Goal: Check status: Check status

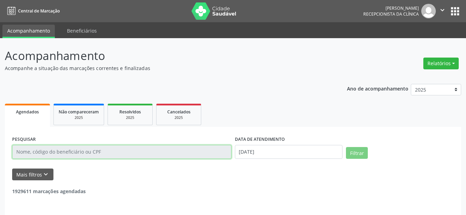
click at [79, 152] on input "text" at bounding box center [121, 152] width 219 height 14
paste input "[PERSON_NAME]"
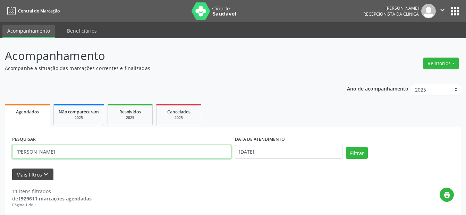
type input "[PERSON_NAME]"
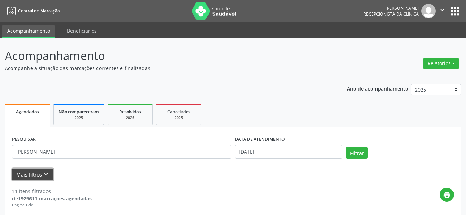
click at [48, 174] on icon "keyboard_arrow_down" at bounding box center [46, 175] width 8 height 8
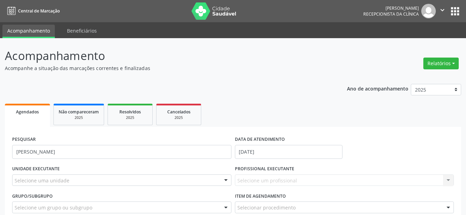
scroll to position [104, 0]
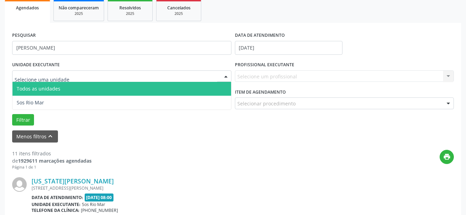
click at [53, 87] on span "Todos as unidades" at bounding box center [39, 88] width 44 height 7
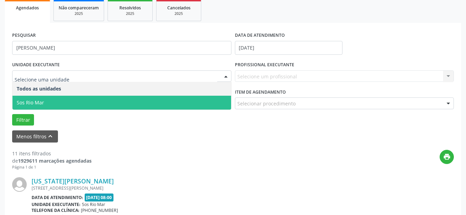
click at [42, 101] on span "Sos Rio Mar" at bounding box center [30, 102] width 27 height 7
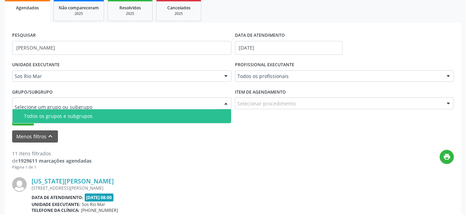
click at [33, 118] on div "Todos os grupos e subgrupos" at bounding box center [125, 116] width 203 height 6
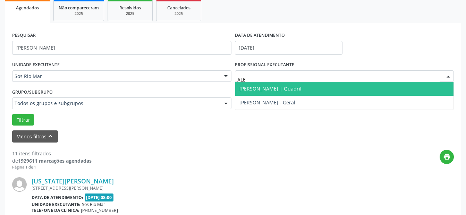
type input "[PERSON_NAME]"
click at [278, 91] on span "[PERSON_NAME] | Quadril" at bounding box center [270, 88] width 62 height 7
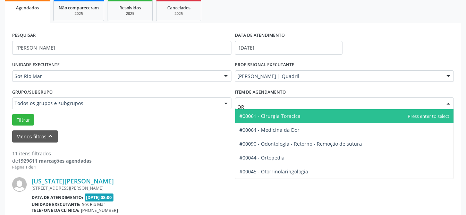
type input "ORT"
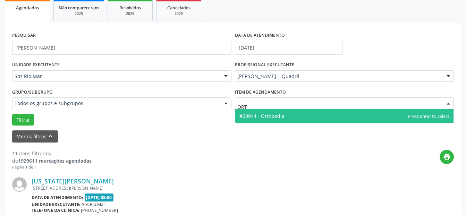
click at [265, 116] on span "#00044 - Ortopedia" at bounding box center [261, 116] width 45 height 7
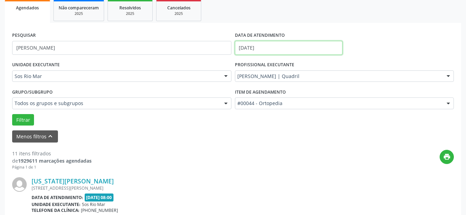
click at [271, 44] on input "[DATE]" at bounding box center [289, 48] width 108 height 14
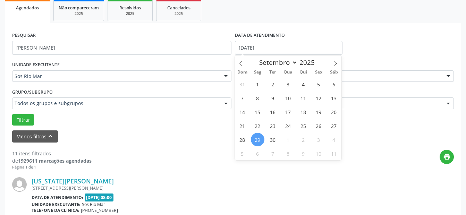
click at [262, 139] on span "29" at bounding box center [258, 140] width 14 height 14
type input "[DATE]"
click at [271, 139] on span "30" at bounding box center [273, 140] width 14 height 14
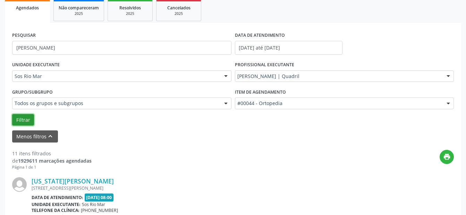
click at [23, 120] on button "Filtrar" at bounding box center [23, 120] width 22 height 12
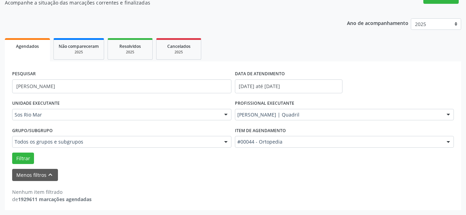
scroll to position [66, 0]
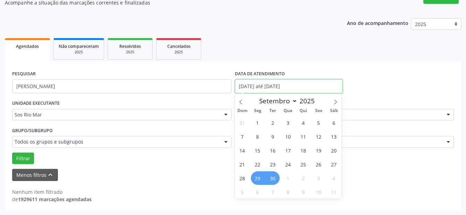
click at [250, 84] on input "[DATE] até [DATE]" at bounding box center [289, 86] width 108 height 14
click at [332, 101] on span at bounding box center [336, 100] width 12 height 12
select select "9"
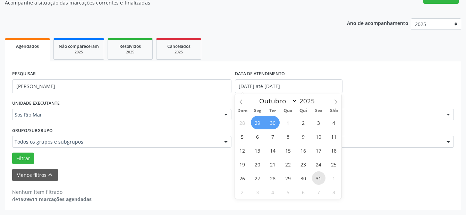
click at [317, 179] on span "31" at bounding box center [319, 178] width 14 height 14
type input "[DATE]"
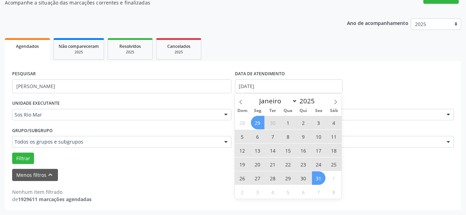
click at [261, 123] on span "29" at bounding box center [258, 123] width 14 height 14
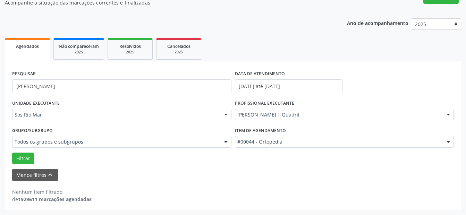
click at [16, 158] on button "Filtrar" at bounding box center [23, 159] width 22 height 12
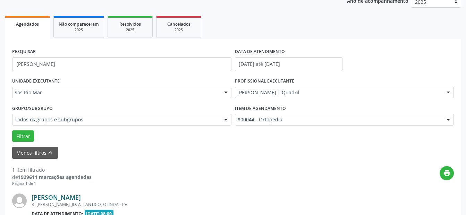
scroll to position [171, 0]
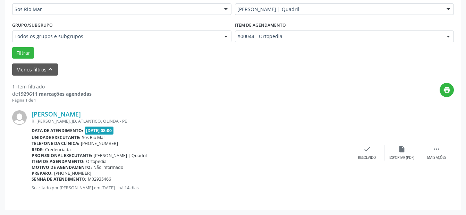
click at [193, 185] on p "Solicitado por [PERSON_NAME] em [DATE] - há 14 dias" at bounding box center [191, 188] width 318 height 6
